Goal: Find specific page/section: Find specific page/section

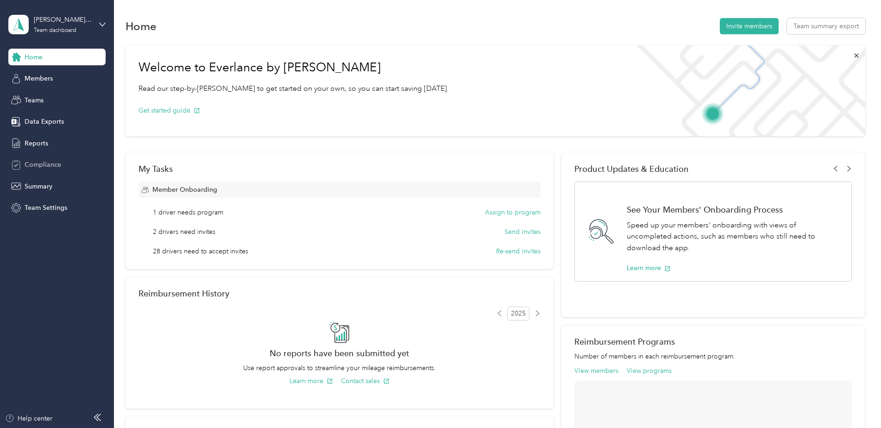
click at [44, 170] on span "Compliance" at bounding box center [43, 165] width 37 height 10
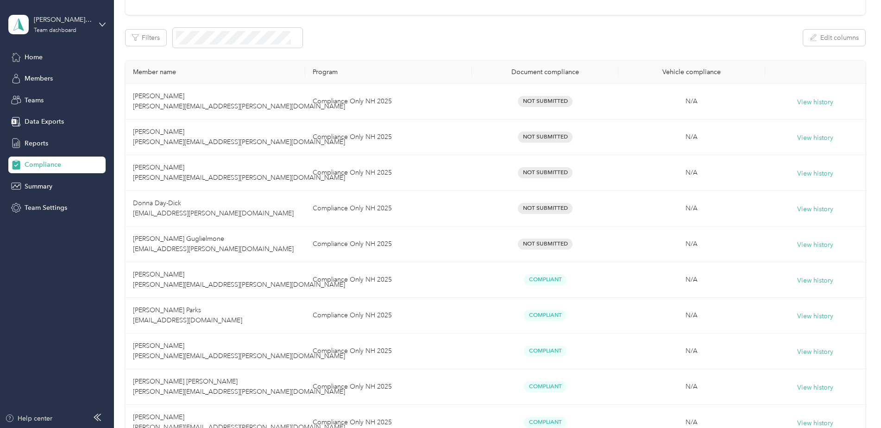
scroll to position [139, 0]
